Goal: Task Accomplishment & Management: Manage account settings

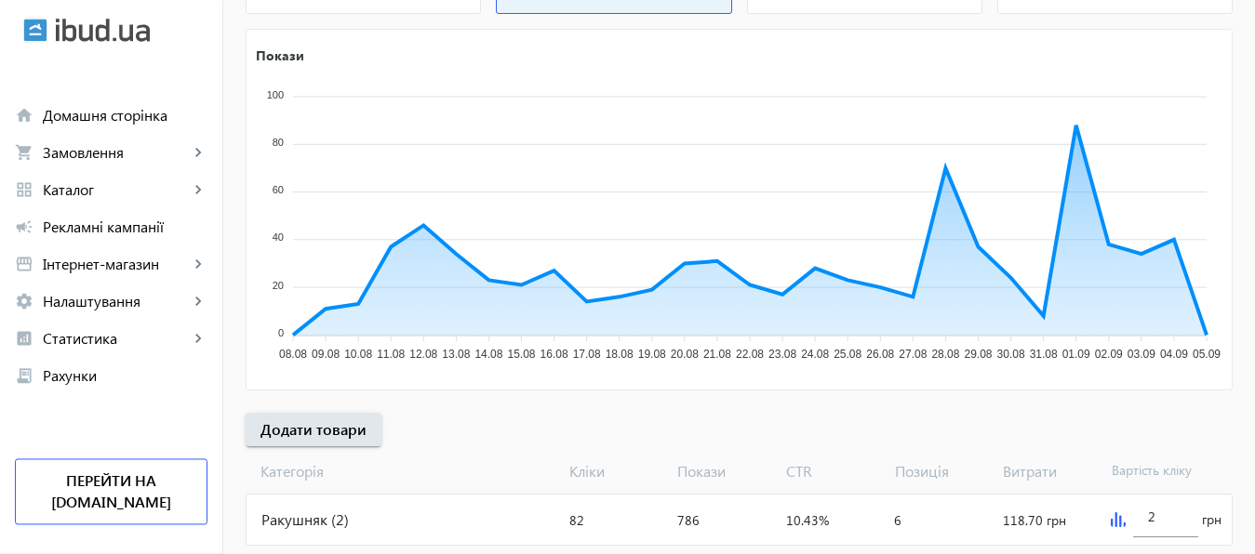
scroll to position [345, 0]
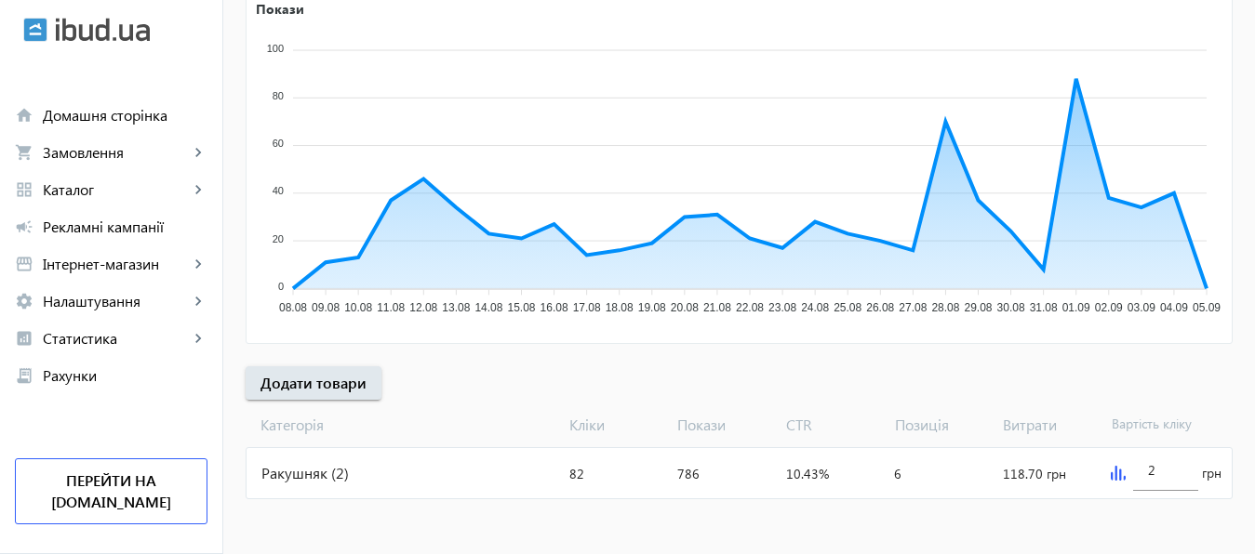
click at [1115, 477] on img at bounding box center [1118, 473] width 15 height 15
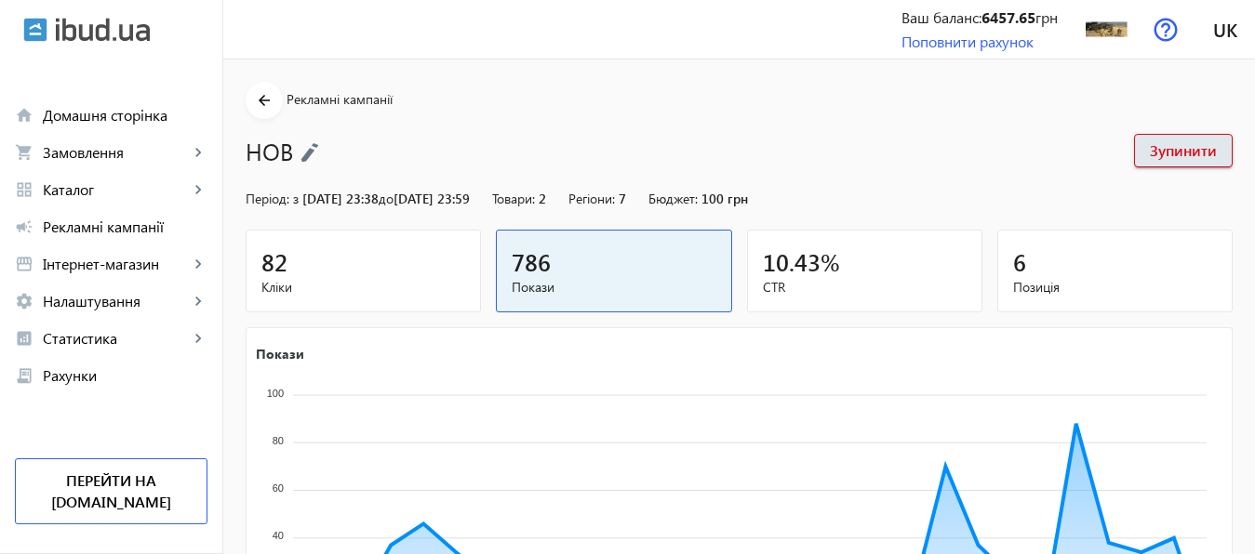
scroll to position [345, 0]
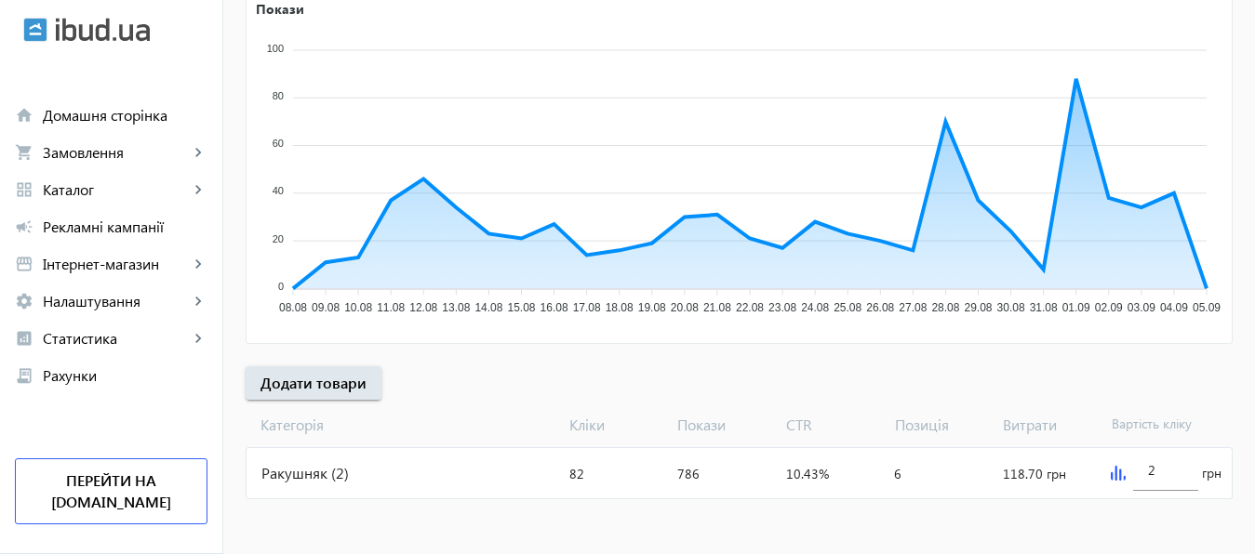
click at [1118, 477] on img at bounding box center [1118, 473] width 15 height 15
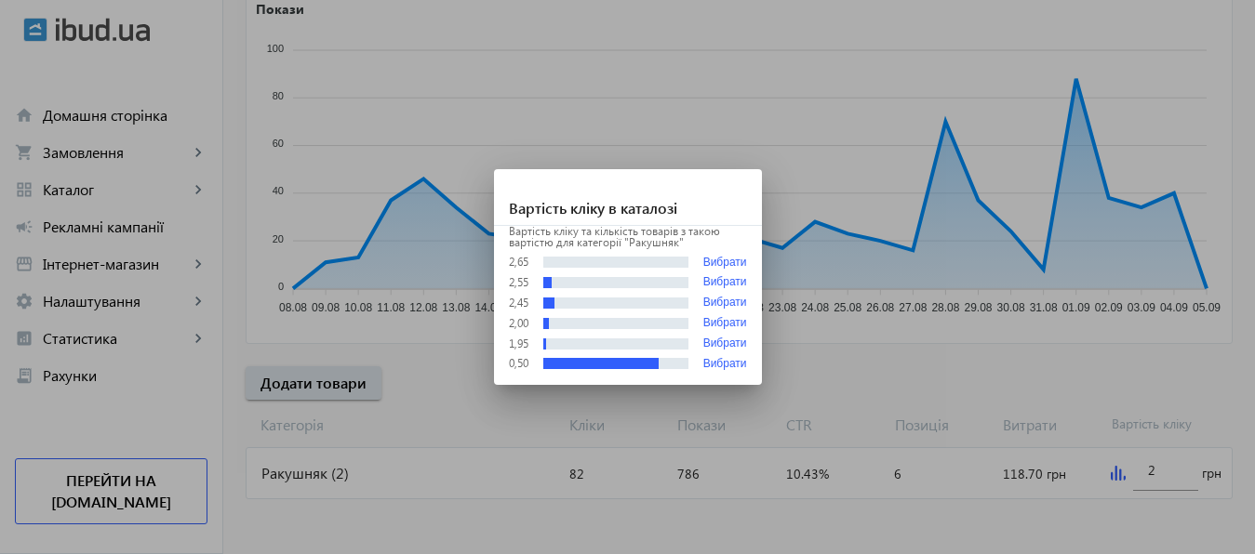
scroll to position [0, 0]
click at [1166, 470] on div at bounding box center [627, 277] width 1255 height 554
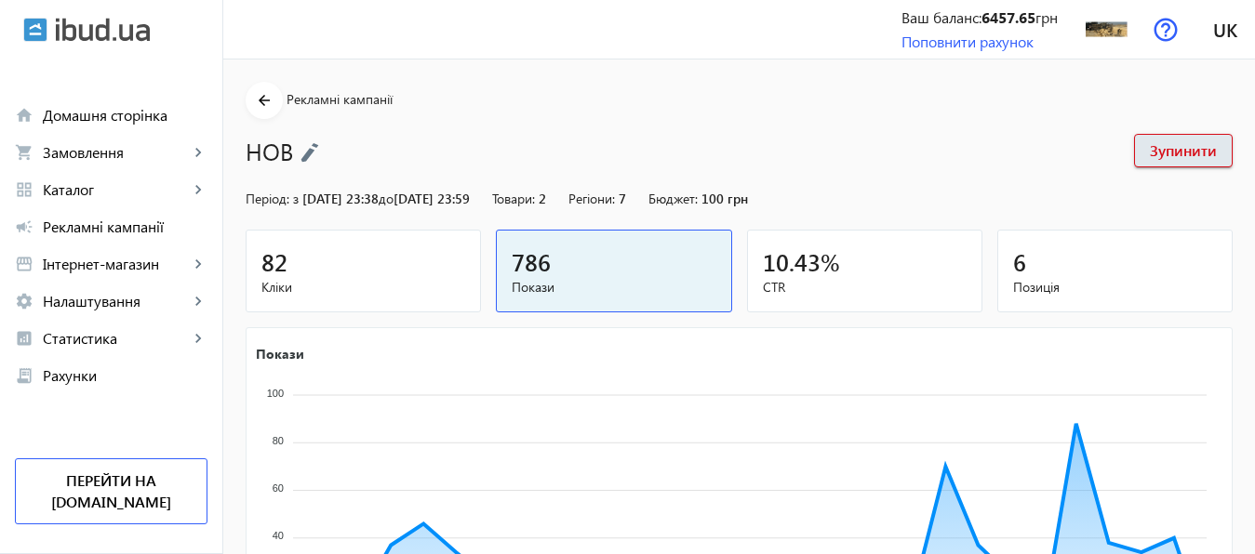
scroll to position [345, 0]
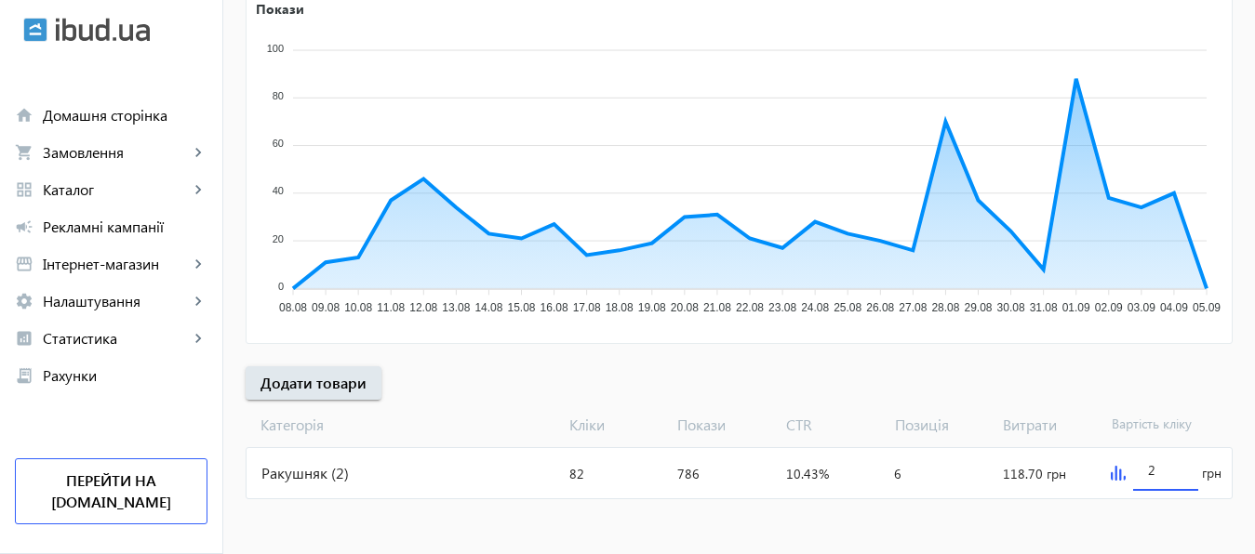
click at [1166, 470] on input "2" at bounding box center [1165, 470] width 35 height 18
type input "3"
click at [1139, 518] on mat-sidenav-content "arrow_back Рекламні кампанії НОВ Зупинити Період: з [DATE] 23:38 до [DATE] 23:5…" at bounding box center [739, 134] width 1032 height 841
click at [305, 474] on div "Ракушняк (2)" at bounding box center [404, 473] width 315 height 50
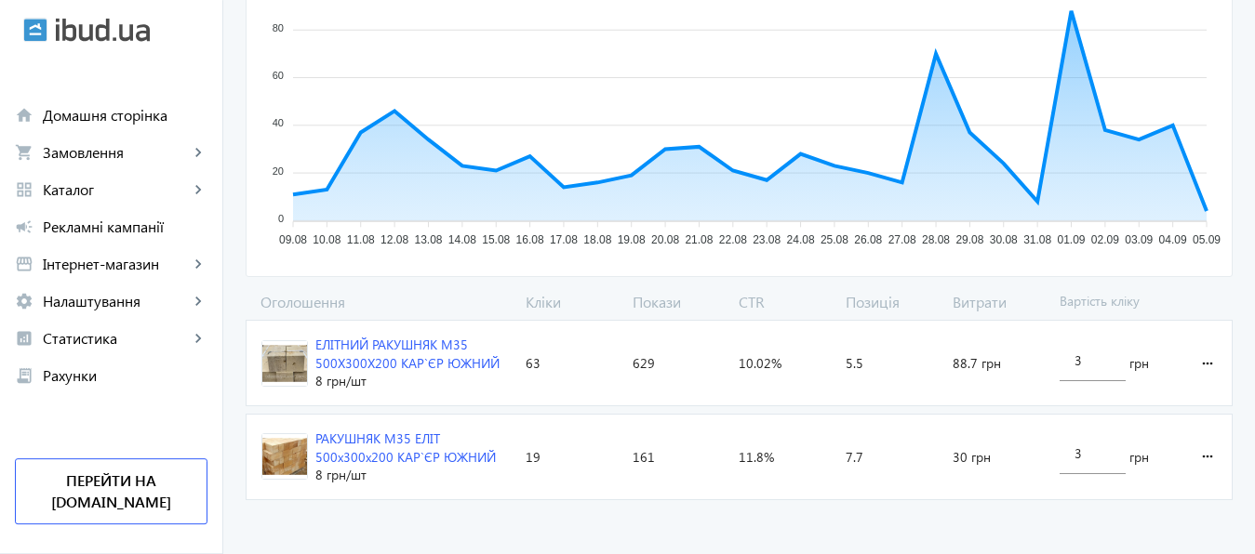
scroll to position [392, 0]
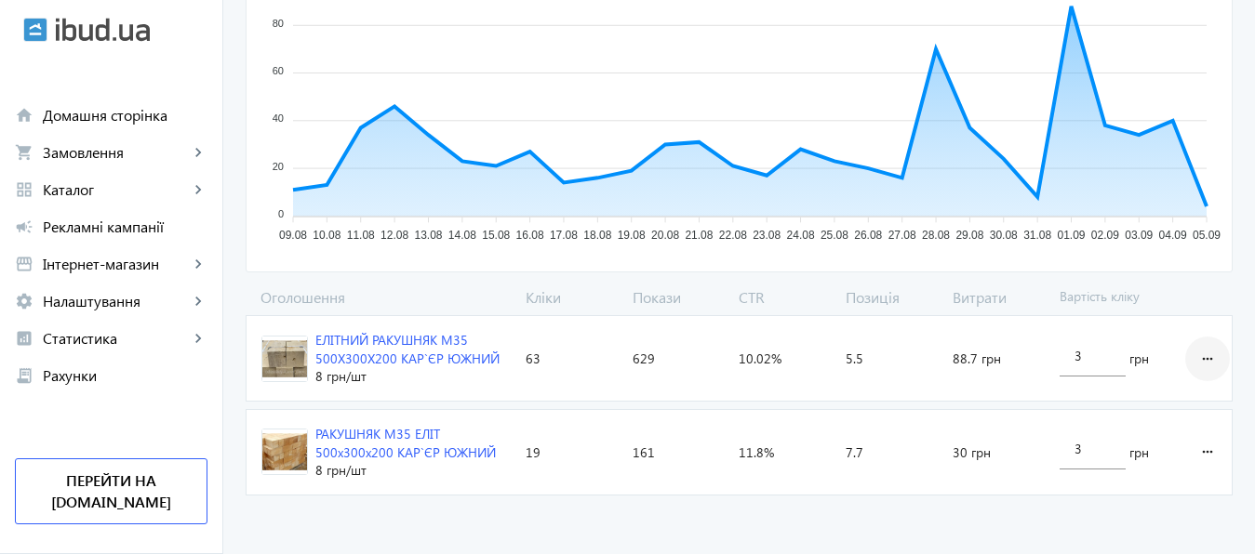
click at [1207, 357] on mat-icon "more_horiz" at bounding box center [1207, 359] width 22 height 45
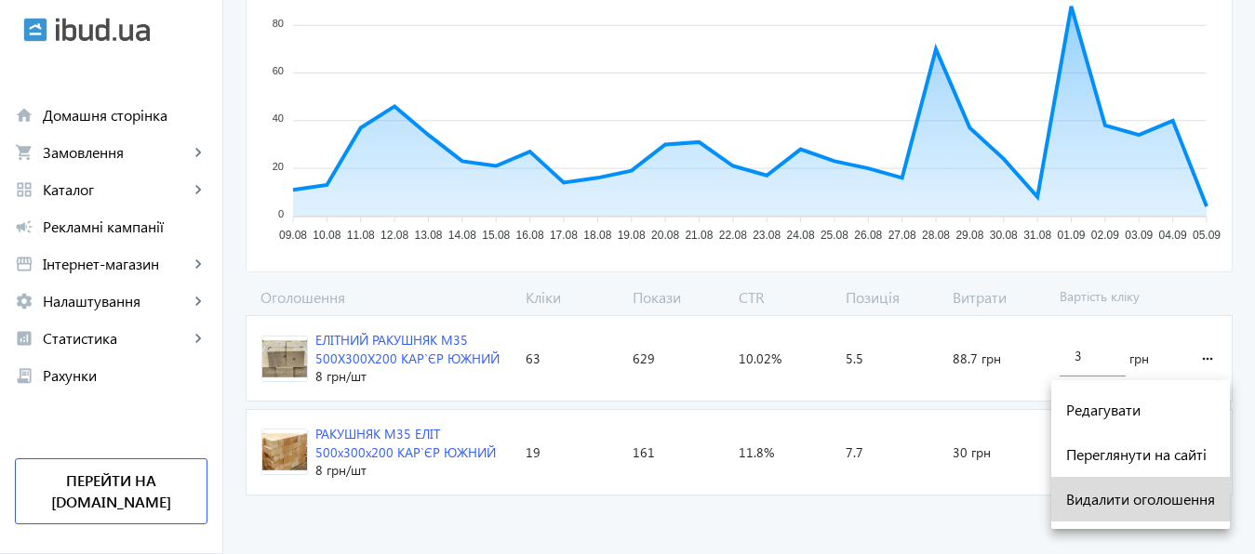
click at [1177, 500] on span "Видалити оголошення" at bounding box center [1140, 499] width 149 height 15
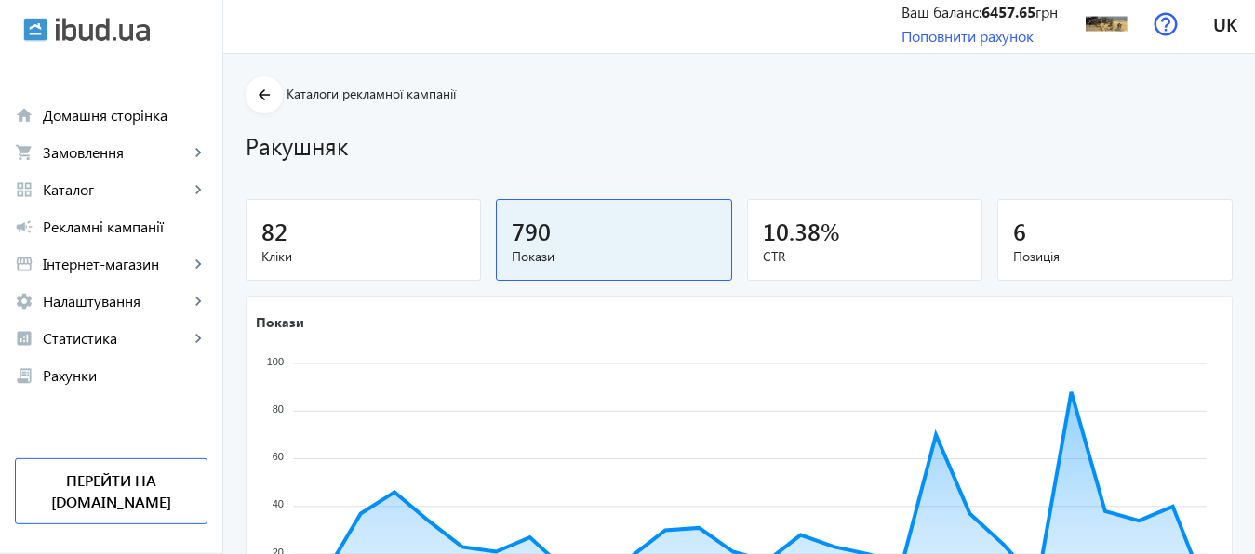
scroll to position [0, 0]
